Goal: Find specific page/section: Find specific page/section

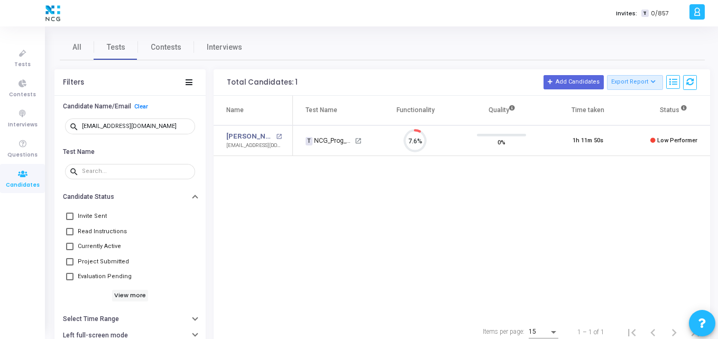
scroll to position [22, 27]
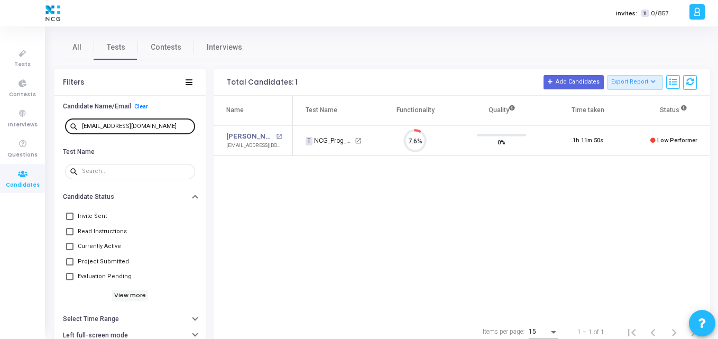
drag, startPoint x: 170, startPoint y: 131, endPoint x: 179, endPoint y: 122, distance: 12.3
click at [179, 122] on div "[EMAIL_ADDRESS][DOMAIN_NAME]" at bounding box center [136, 125] width 109 height 17
drag, startPoint x: 179, startPoint y: 122, endPoint x: 73, endPoint y: 131, distance: 106.1
click at [73, 131] on div "search [EMAIL_ADDRESS][DOMAIN_NAME]" at bounding box center [130, 125] width 130 height 17
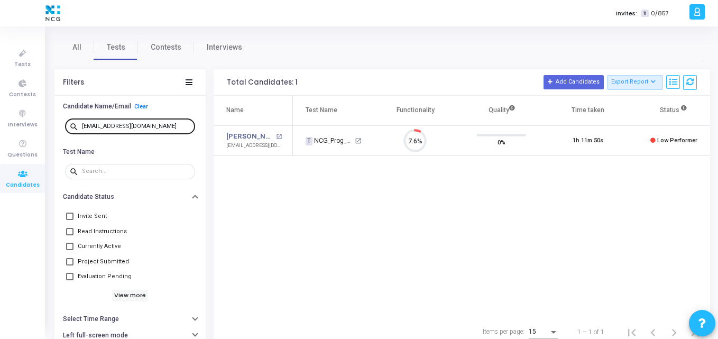
drag, startPoint x: 171, startPoint y: 122, endPoint x: 168, endPoint y: 128, distance: 6.9
click at [168, 128] on div "[EMAIL_ADDRESS][DOMAIN_NAME]" at bounding box center [136, 125] width 109 height 17
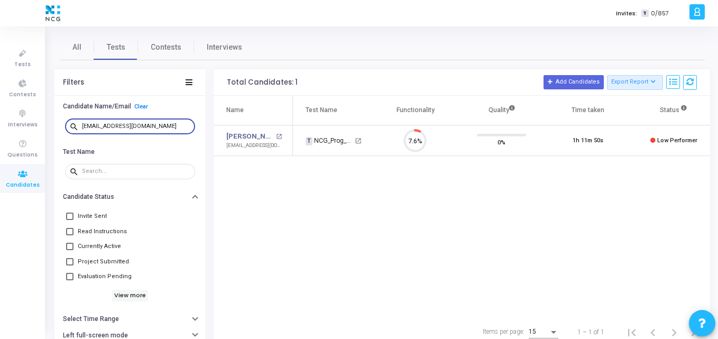
drag, startPoint x: 168, startPoint y: 128, endPoint x: 62, endPoint y: 127, distance: 105.2
click at [62, 127] on div "search [EMAIL_ADDRESS][DOMAIN_NAME]" at bounding box center [129, 127] width 135 height 24
paste input "singhrahul301298"
type input "[EMAIL_ADDRESS][DOMAIN_NAME]"
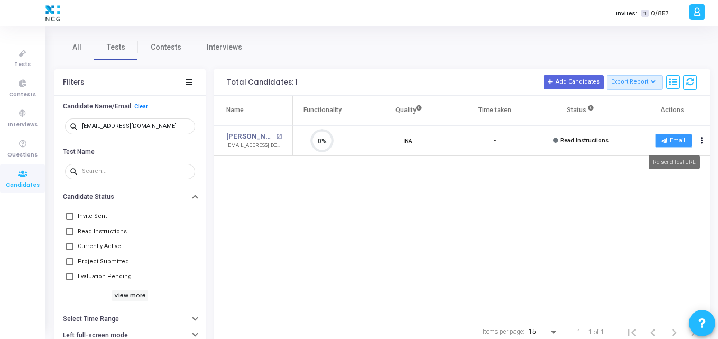
click at [675, 137] on button "Email" at bounding box center [673, 141] width 37 height 14
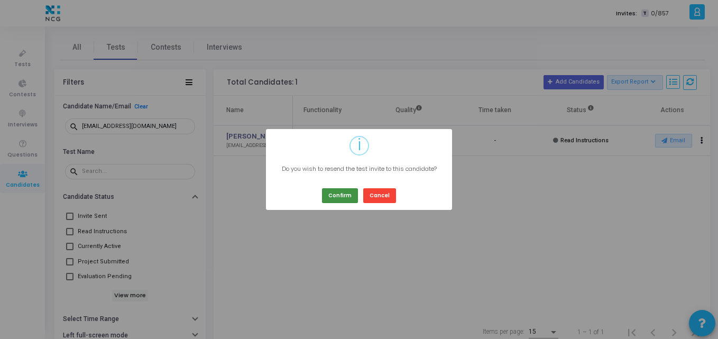
click at [334, 198] on button "Confirm" at bounding box center [340, 195] width 36 height 14
